Goal: Navigation & Orientation: Understand site structure

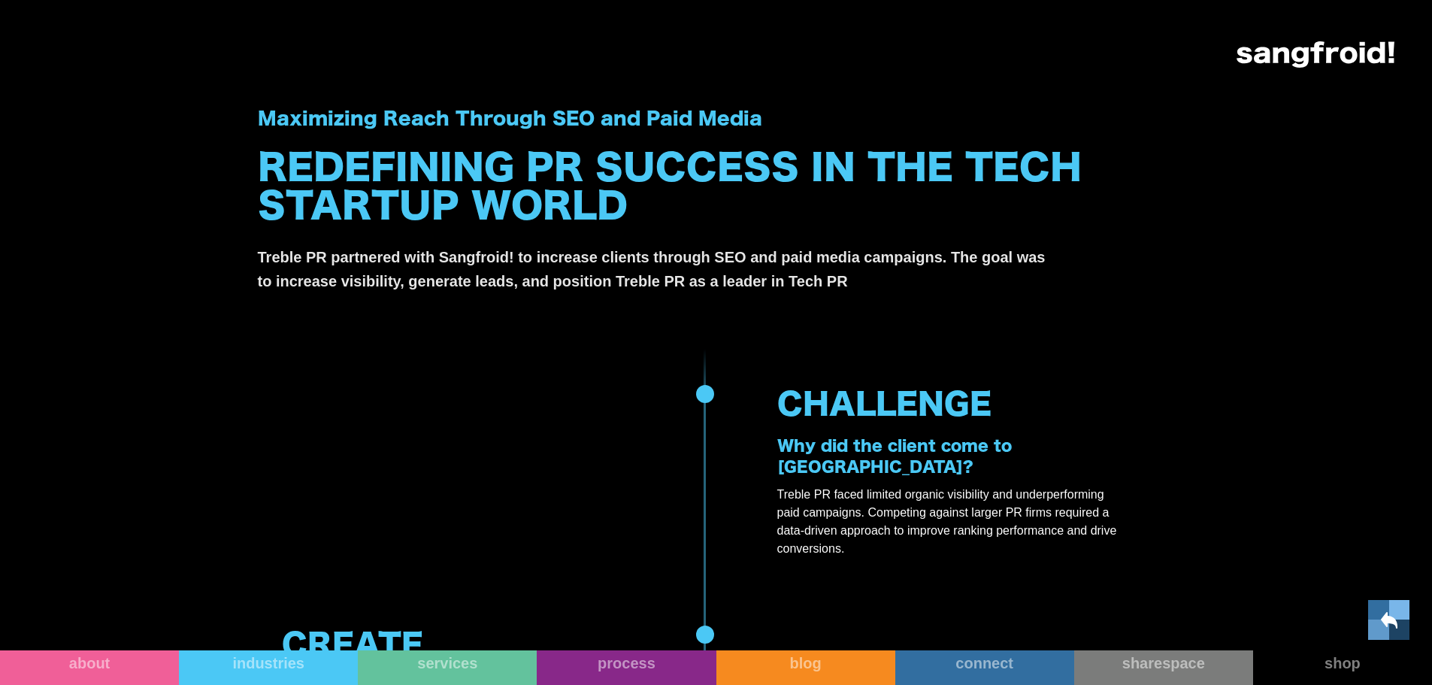
drag, startPoint x: 0, startPoint y: 0, endPoint x: 1328, endPoint y: 50, distance: 1328.9
click at [1328, 50] on img at bounding box center [1316, 54] width 158 height 26
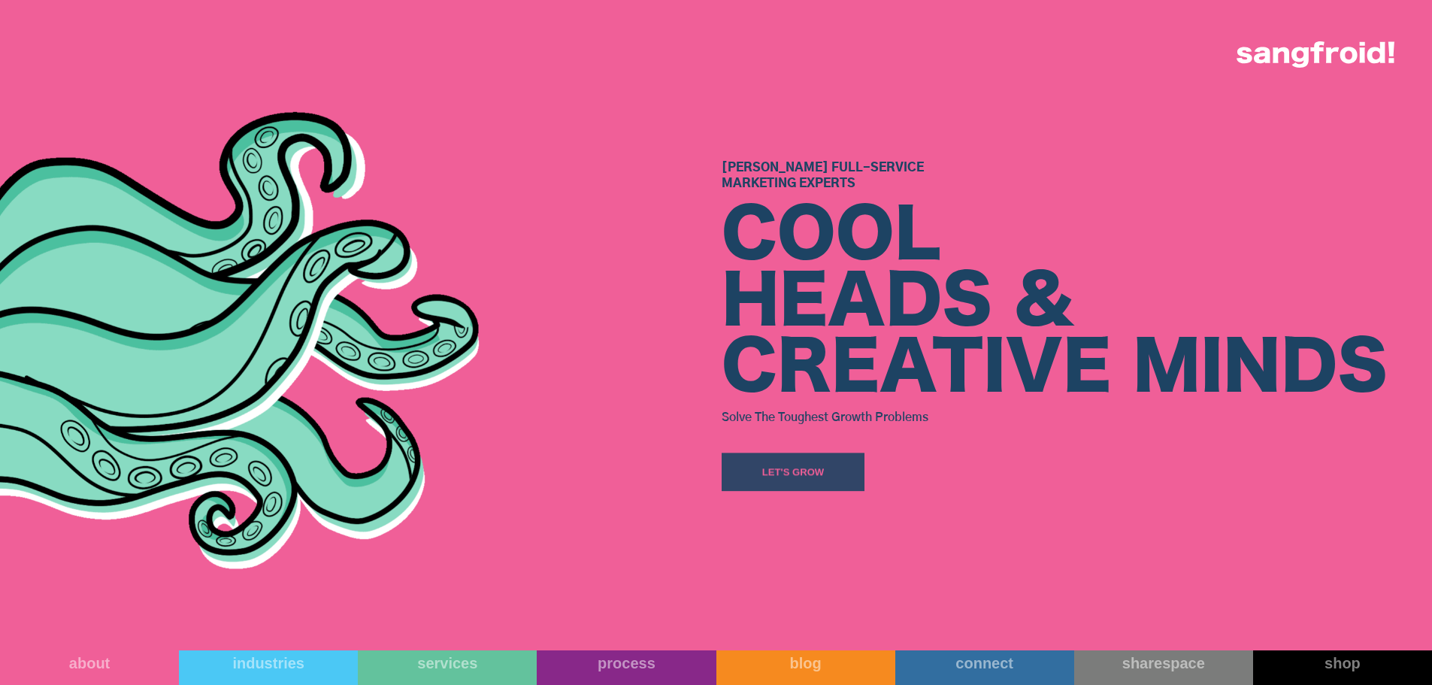
scroll to position [301, 0]
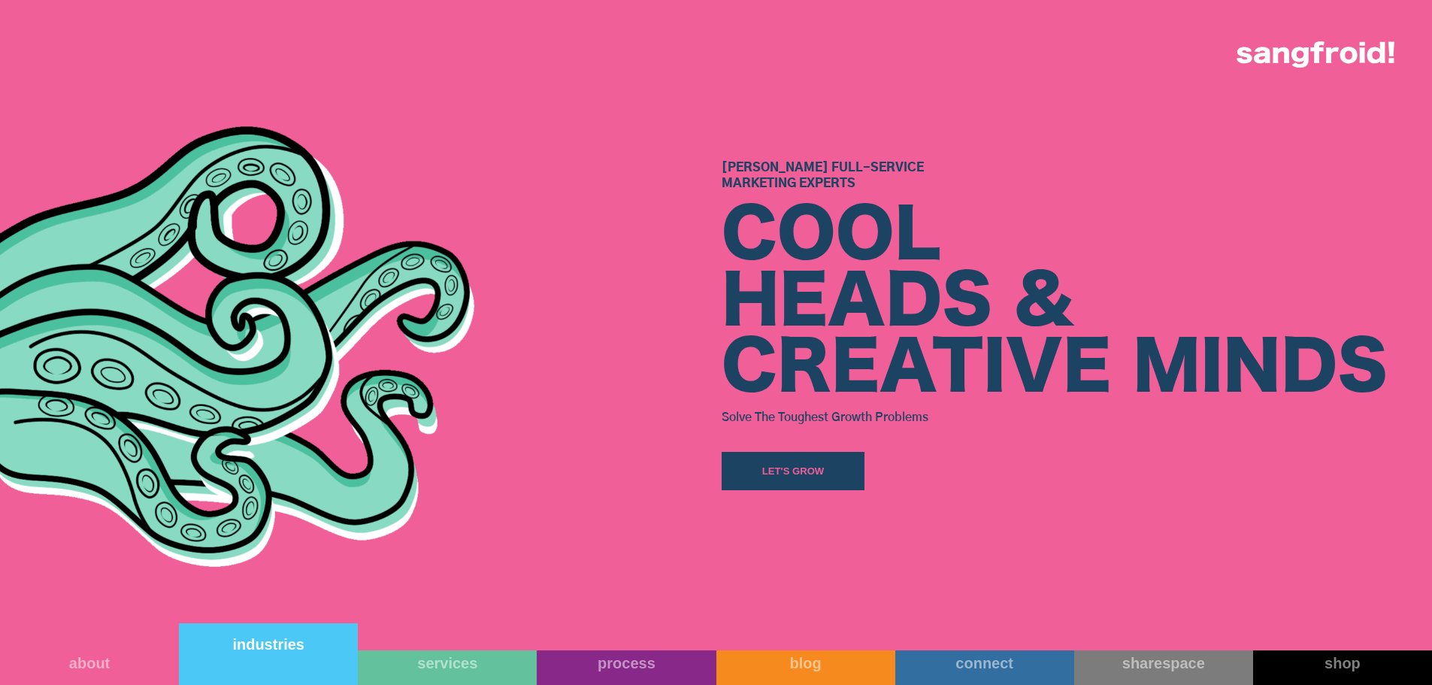
click at [277, 656] on link "industries" at bounding box center [268, 654] width 179 height 62
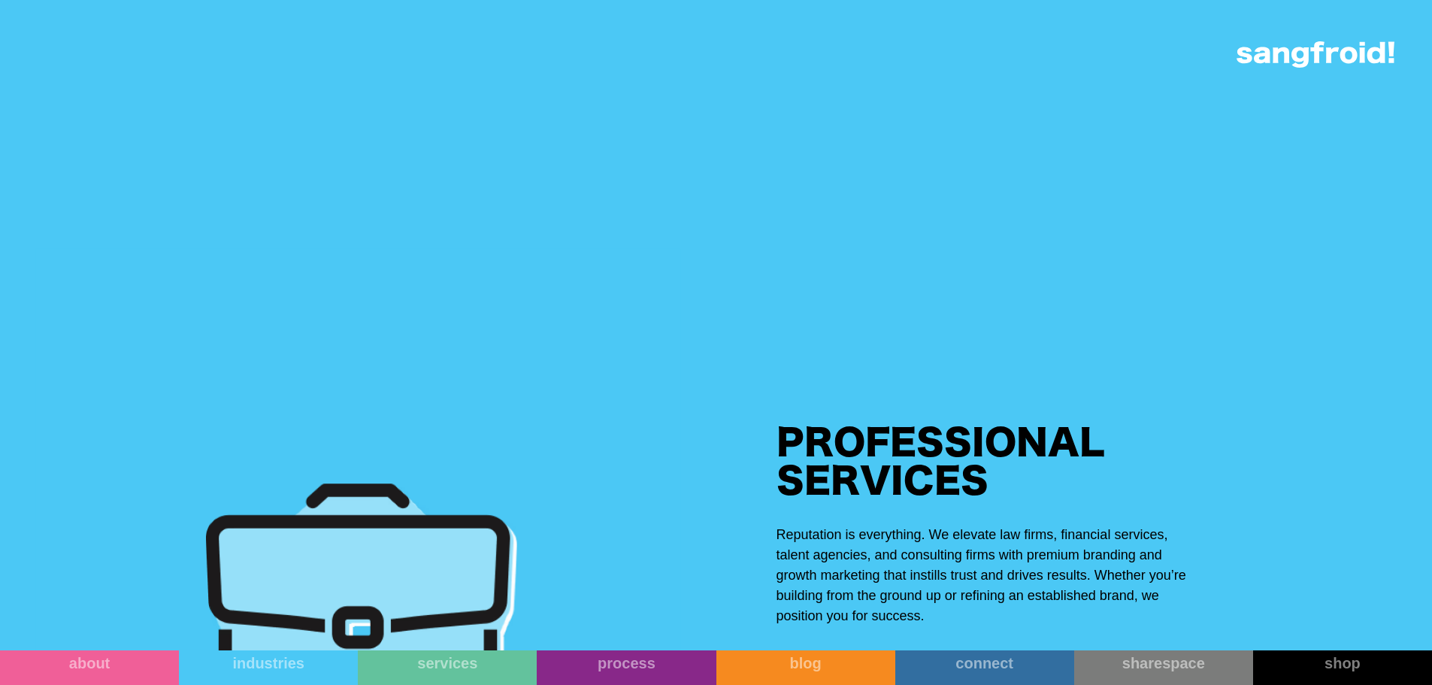
scroll to position [3083, 0]
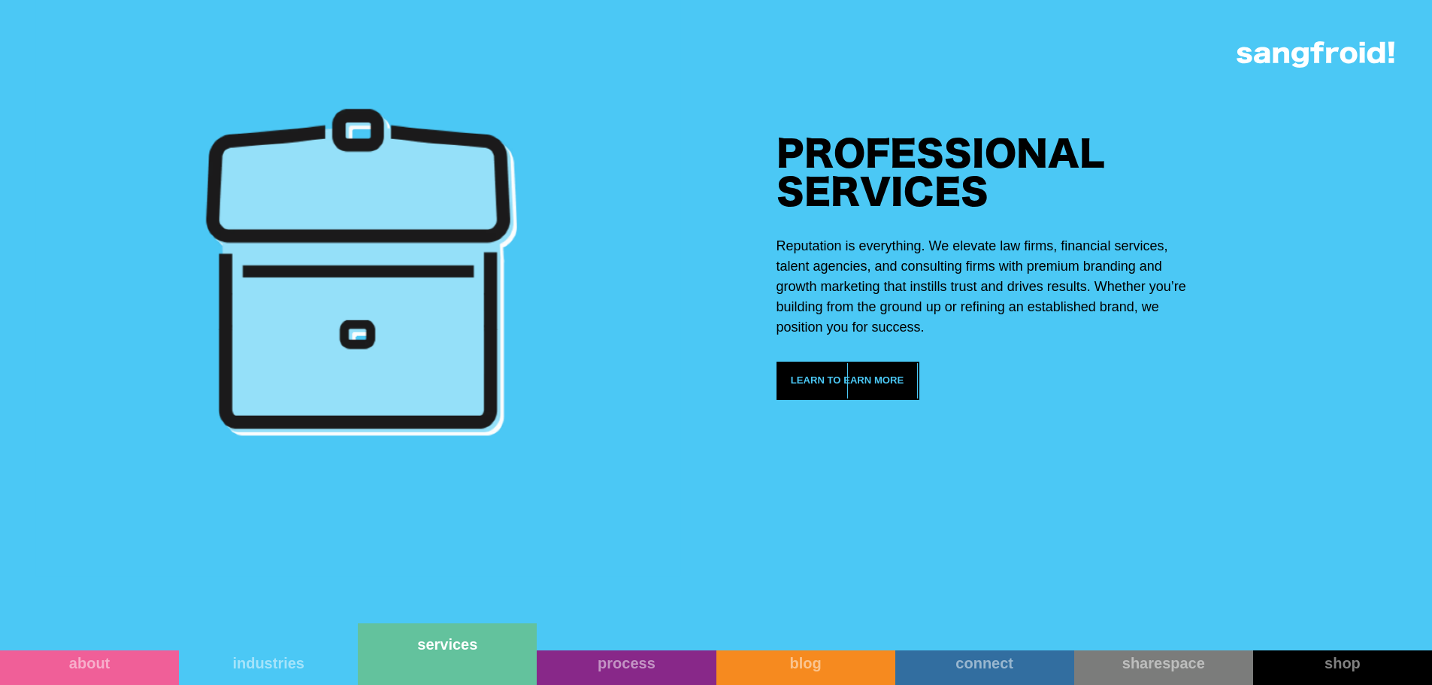
click at [429, 659] on link "services" at bounding box center [447, 654] width 179 height 62
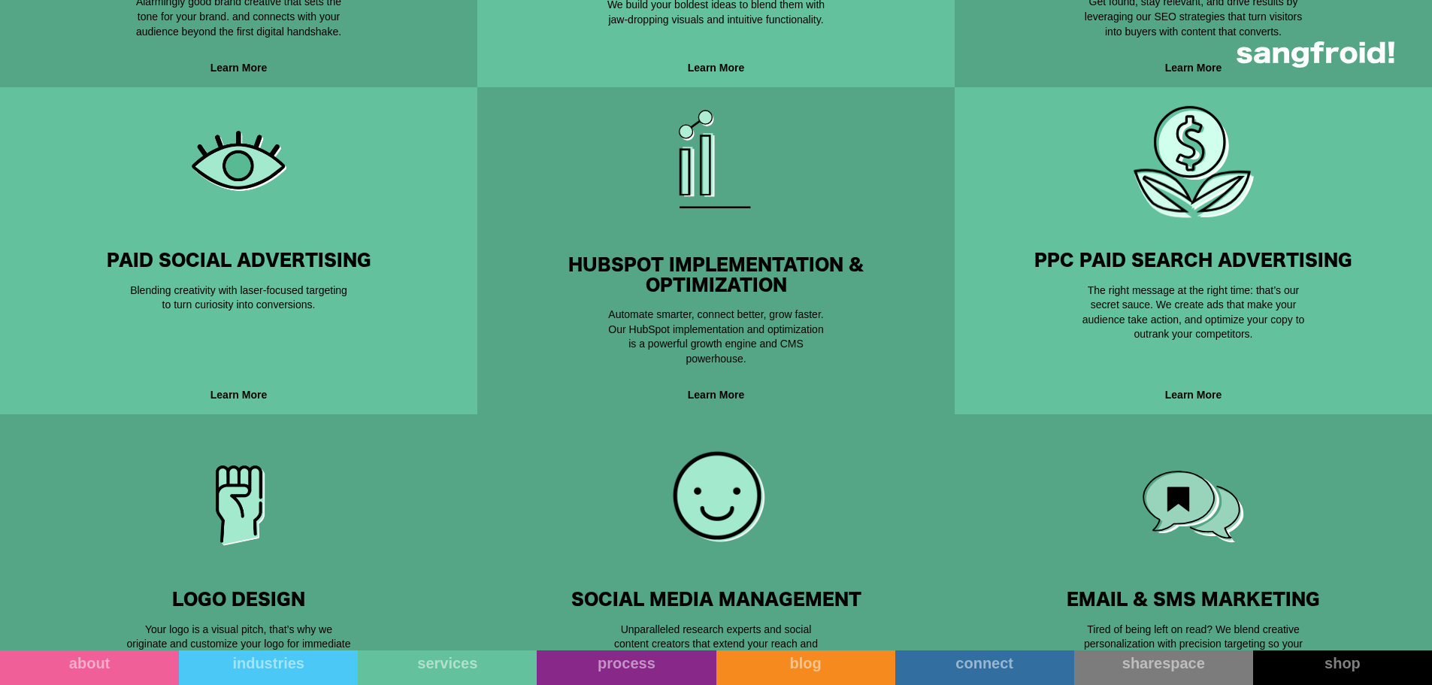
scroll to position [677, 0]
